Goal: Task Accomplishment & Management: Manage account settings

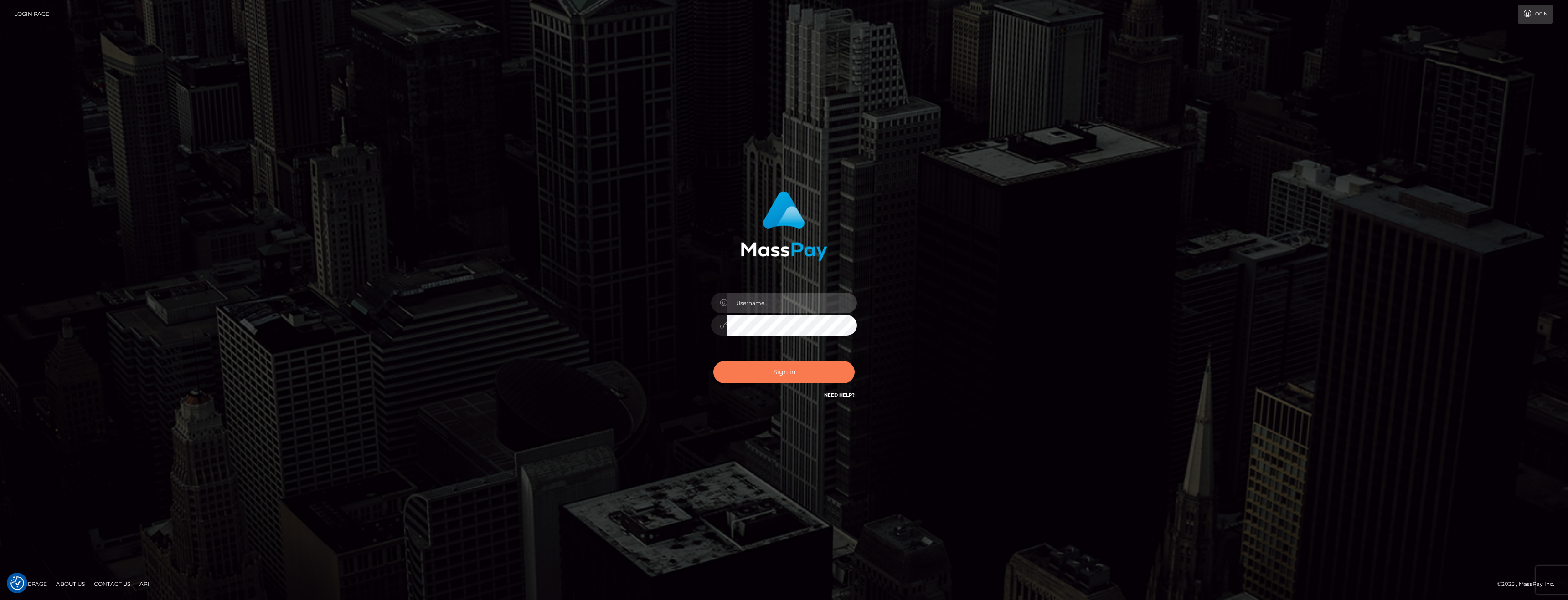
type input "anthony.club"
click at [764, 375] on button "Sign in" at bounding box center [784, 372] width 141 height 22
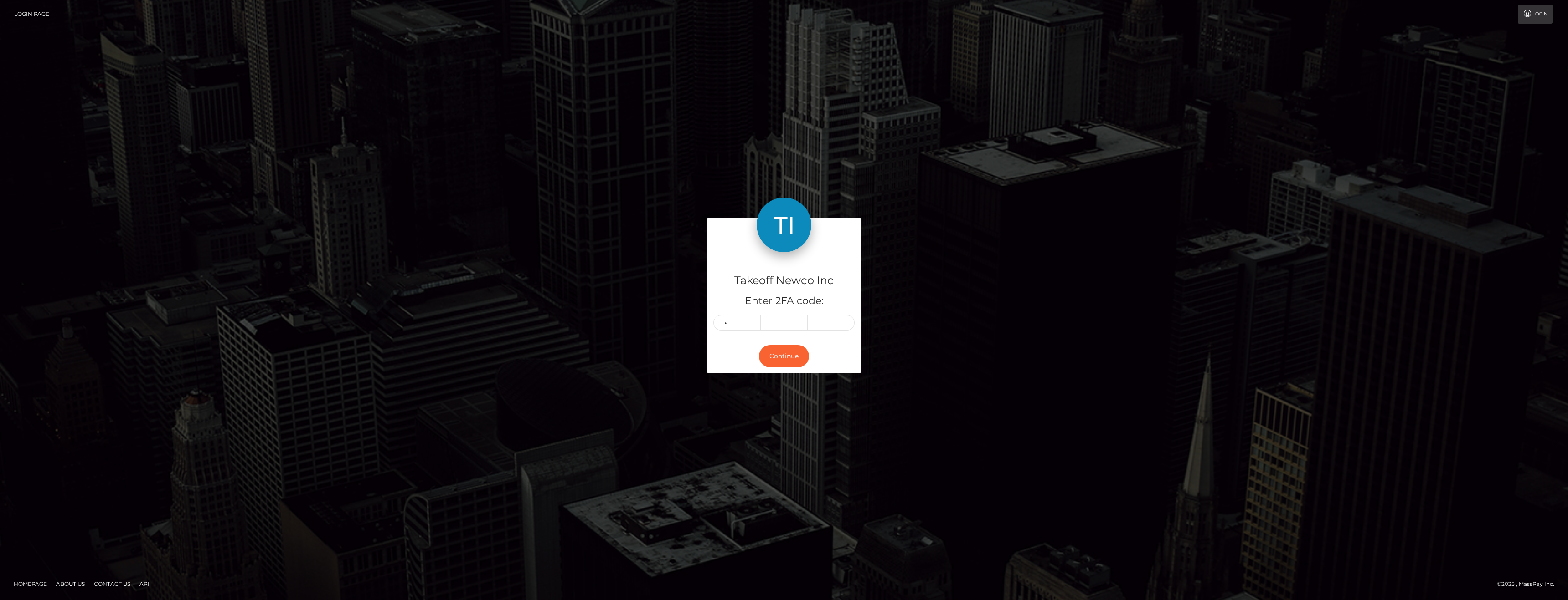
type input "0"
type input "5"
type input "4"
type input "2"
type input "0"
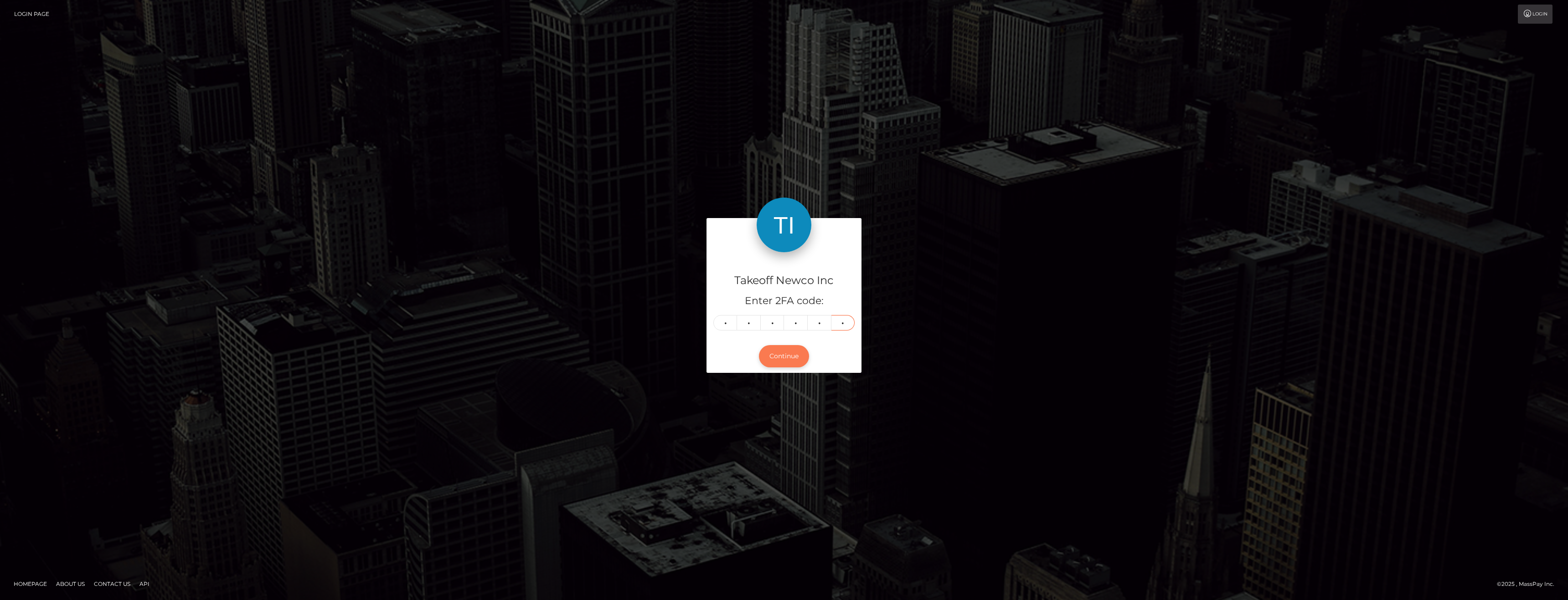
type input "9"
click at [780, 365] on button "Continue" at bounding box center [784, 356] width 50 height 22
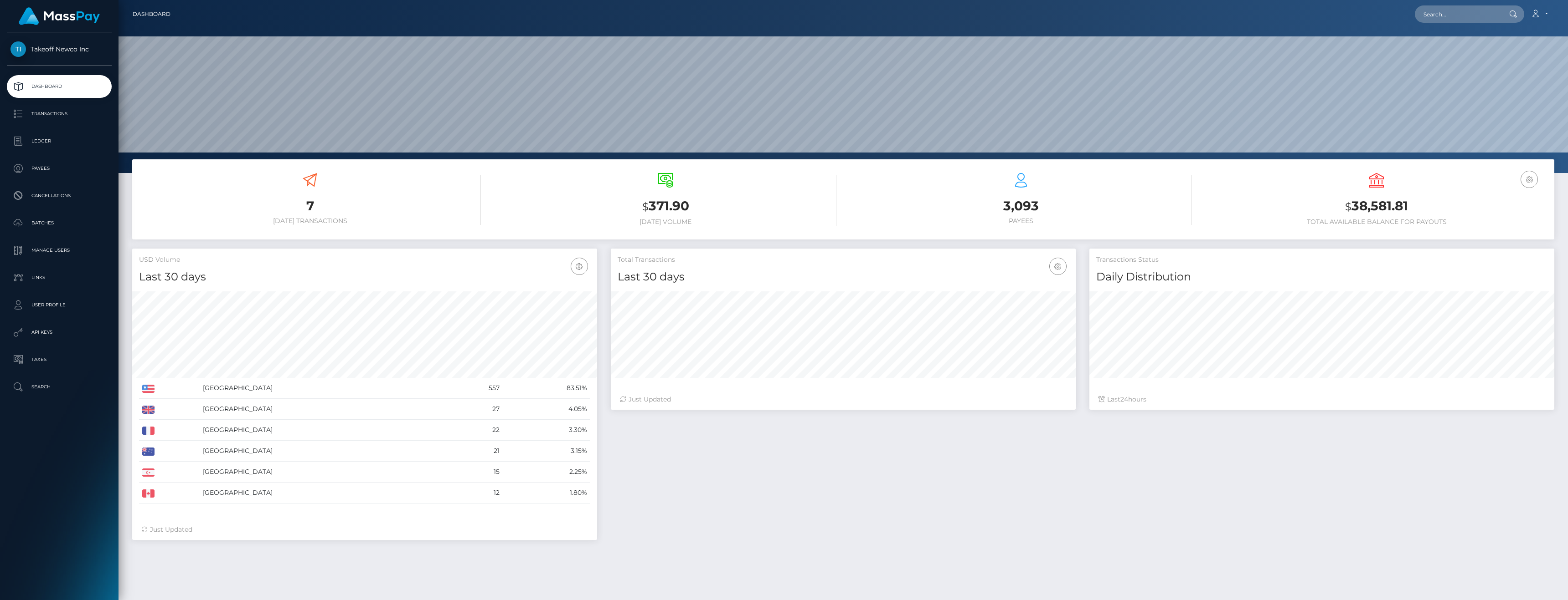
scroll to position [161, 465]
click at [57, 7] on img at bounding box center [59, 16] width 81 height 18
